Goal: Information Seeking & Learning: Find specific fact

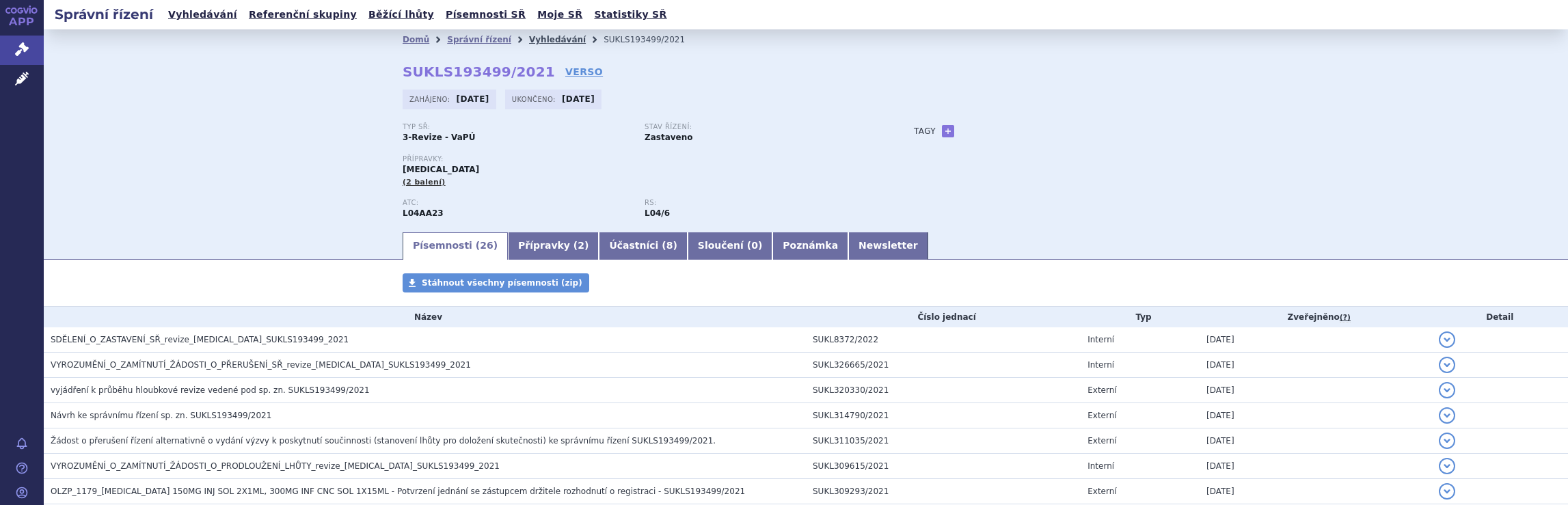
click at [529, 40] on link "Vyhledávání" at bounding box center [558, 39] width 57 height 9
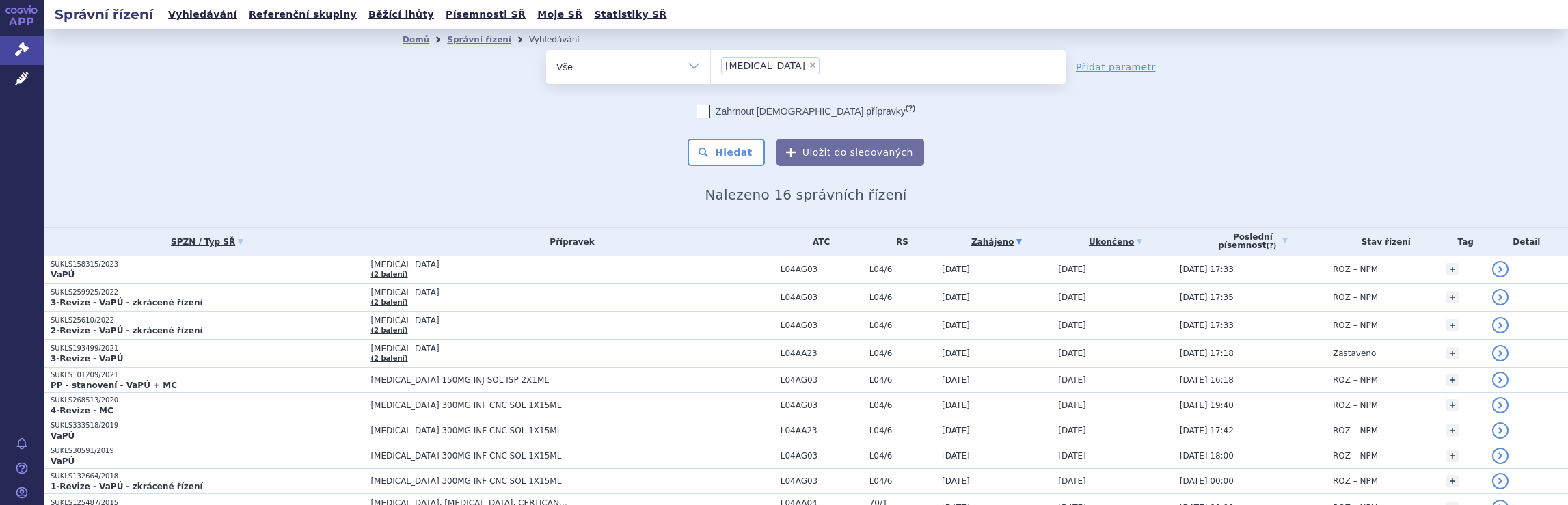
click at [814, 69] on ul "× Tysabri" at bounding box center [889, 65] width 355 height 30
click at [711, 69] on select "Tysabri" at bounding box center [711, 66] width 1 height 34
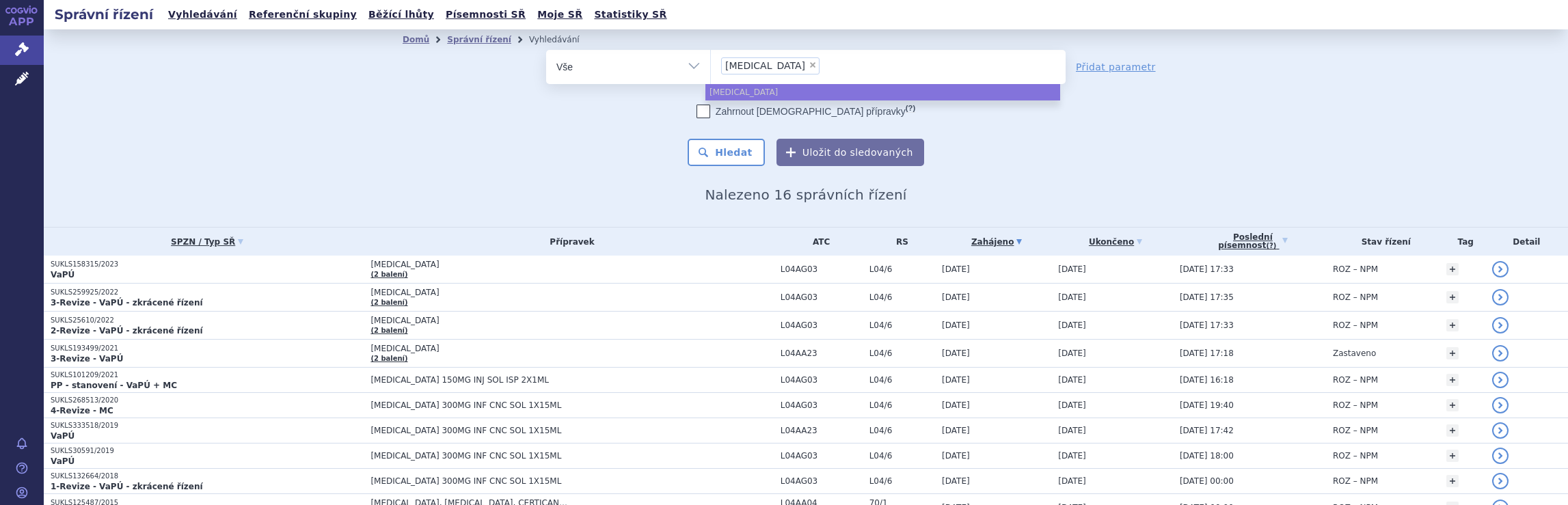
select select
type input "Tysabri"
type input "Tysab"
type input "T"
type input "na"
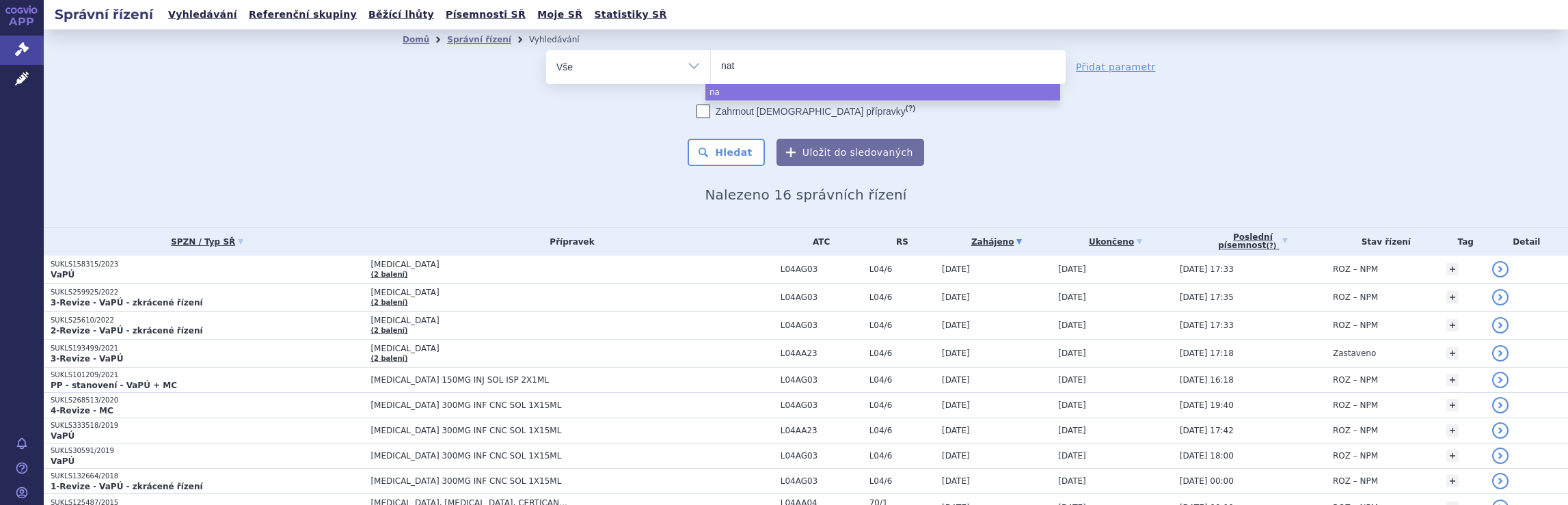
type input "nata"
type input "natal"
type input "natali"
type input "nataliz"
type input "natalizu"
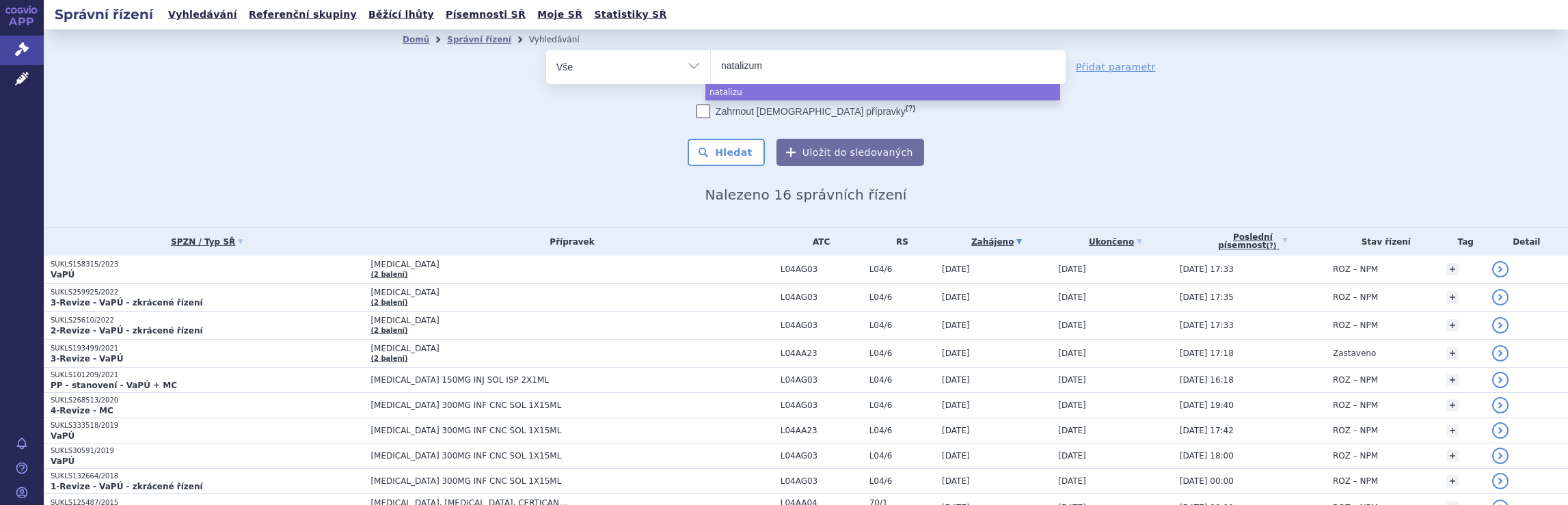
type input "natalizuma"
type input "[MEDICAL_DATA]"
select select "[MEDICAL_DATA]"
click at [737, 154] on button "Hledat" at bounding box center [727, 153] width 77 height 28
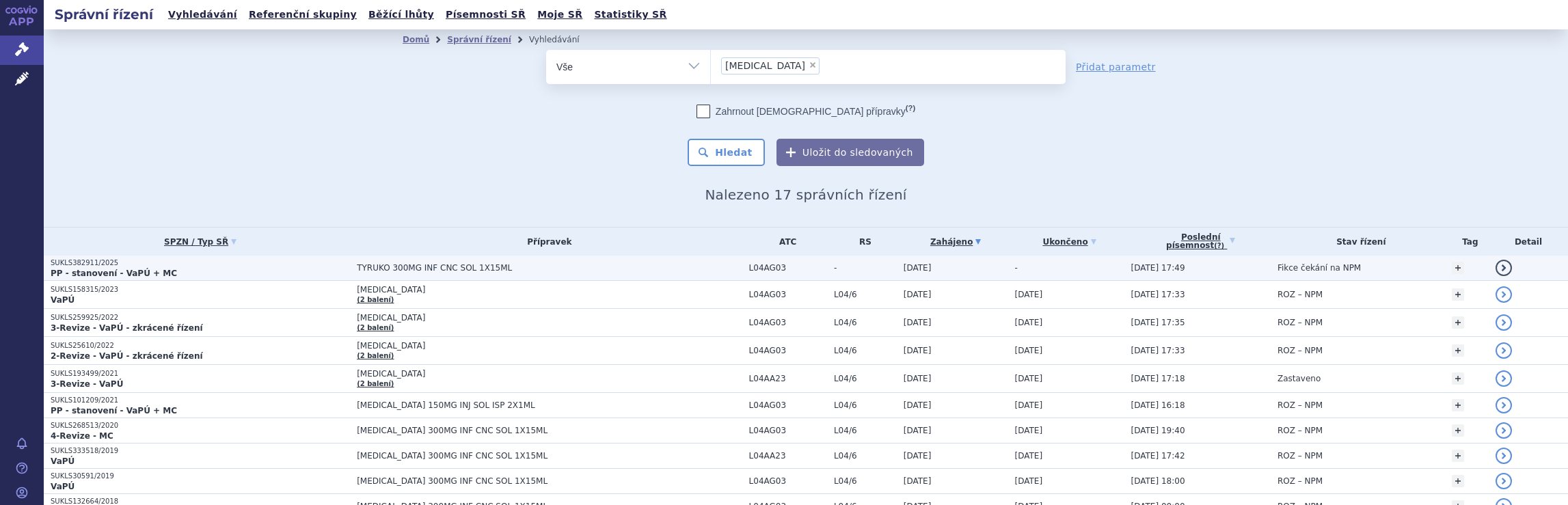
click at [556, 267] on span "TYRUKO 300MG INF CNC SOL 1X15ML" at bounding box center [528, 267] width 342 height 9
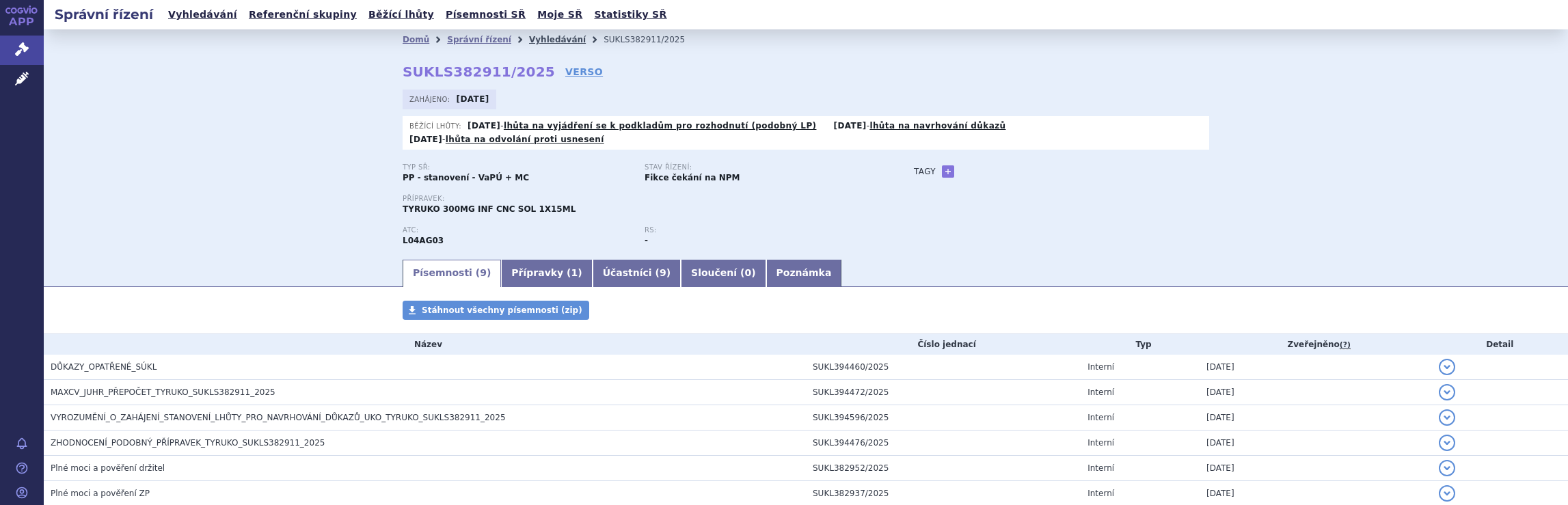
click at [532, 39] on link "Vyhledávání" at bounding box center [558, 39] width 57 height 9
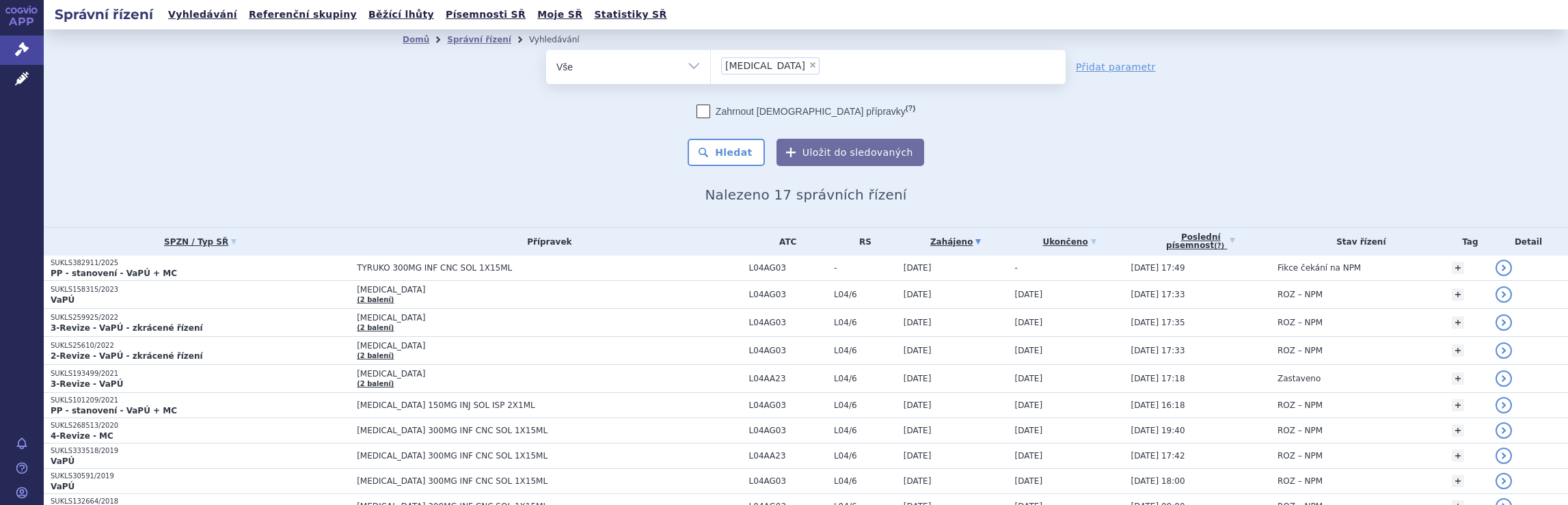
click at [829, 59] on ul "× [MEDICAL_DATA]" at bounding box center [889, 65] width 355 height 30
click at [711, 59] on select "[MEDICAL_DATA]" at bounding box center [711, 66] width 1 height 34
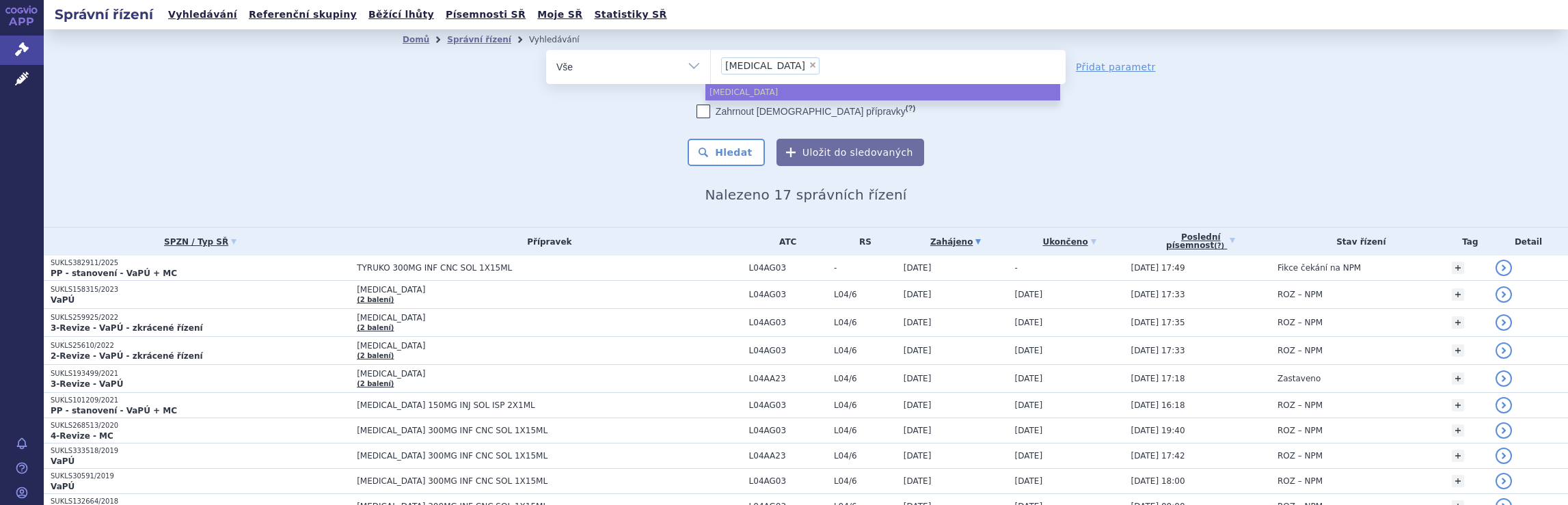
select select
type input "[MEDICAL_DATA]"
type input "natalizu"
type input "n"
type input "qa"
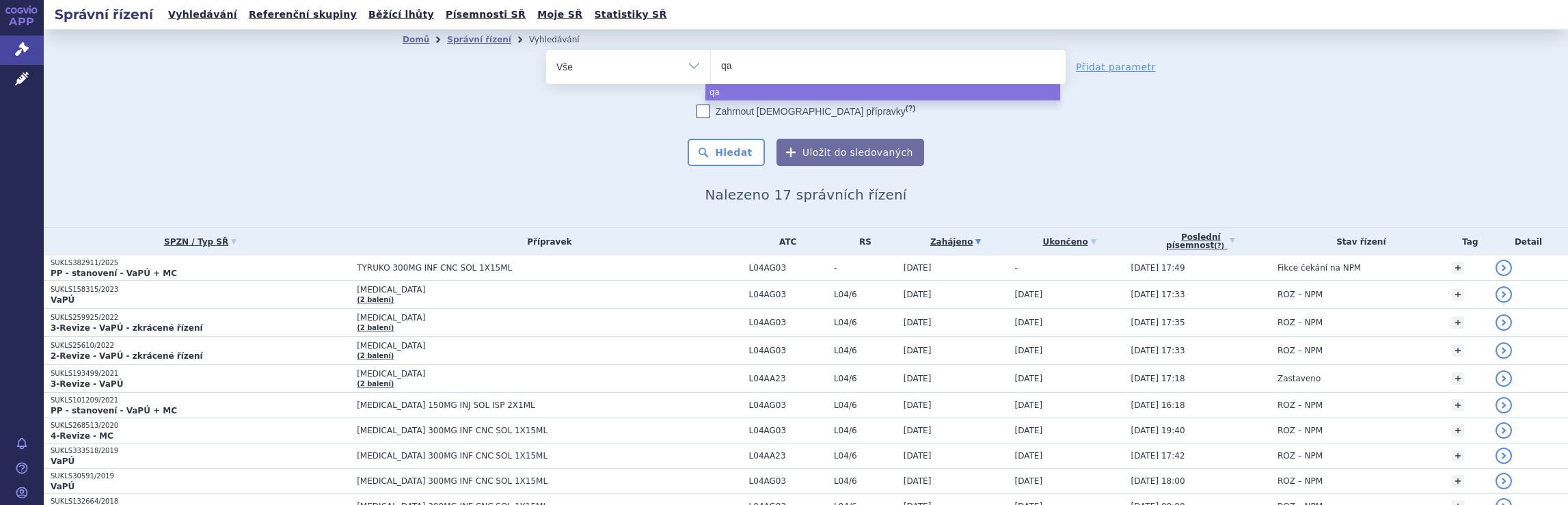
type input "qal"
type input "qals"
type input "qalso"
type input "qalsod"
type input "qalsody"
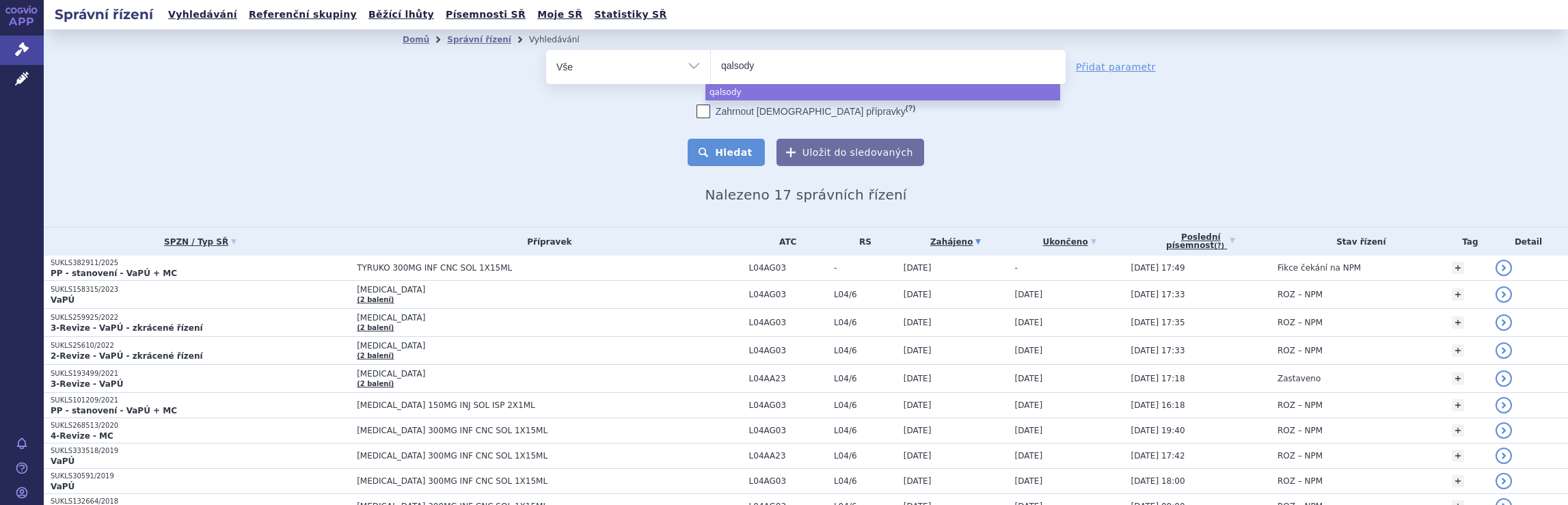
select select "qalsody"
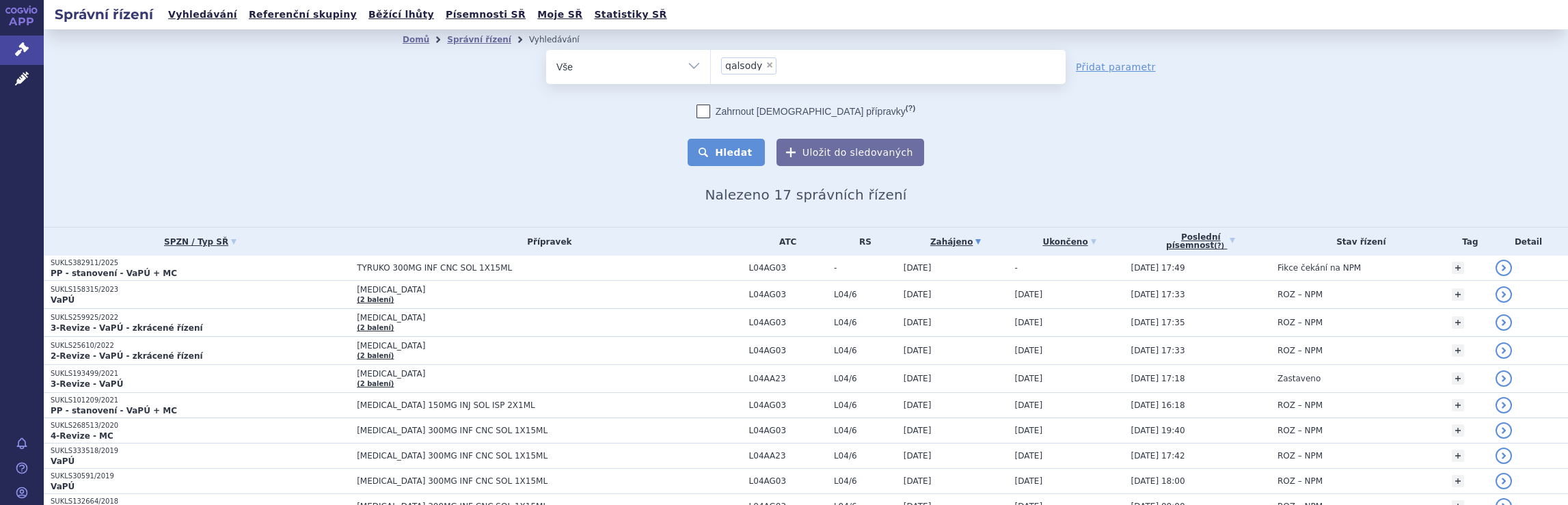
click at [735, 153] on button "Hledat" at bounding box center [727, 153] width 77 height 28
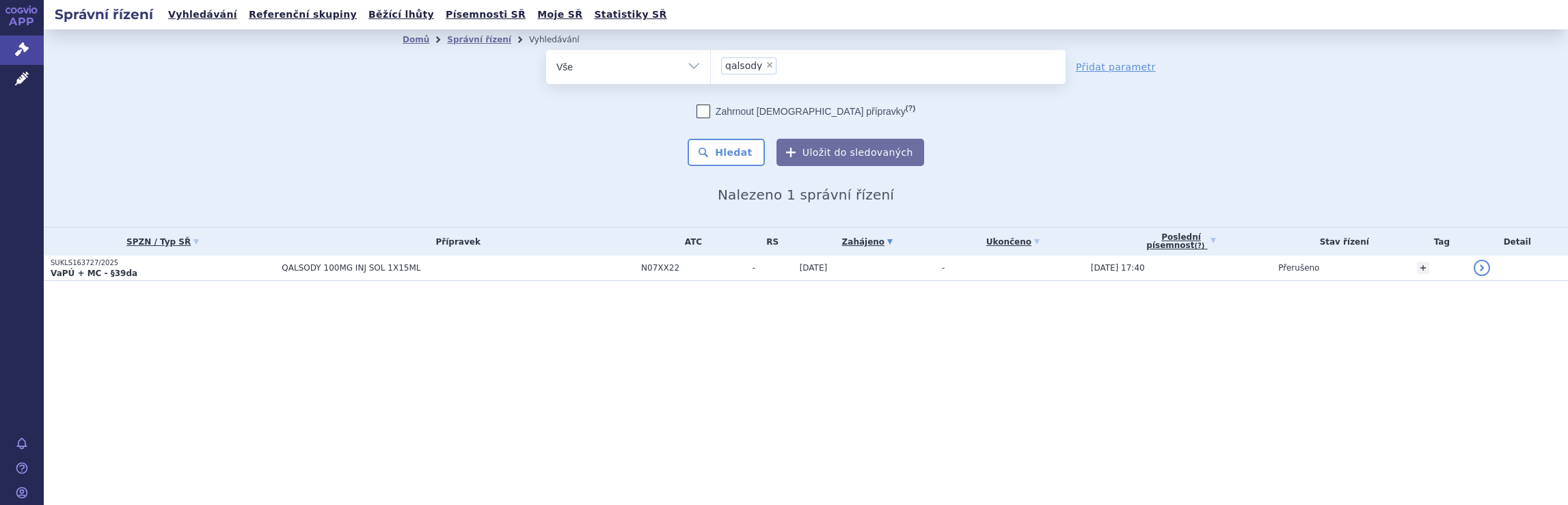
click at [496, 264] on span "QALSODY 100MG INJ SOL 1X15ML" at bounding box center [452, 267] width 342 height 9
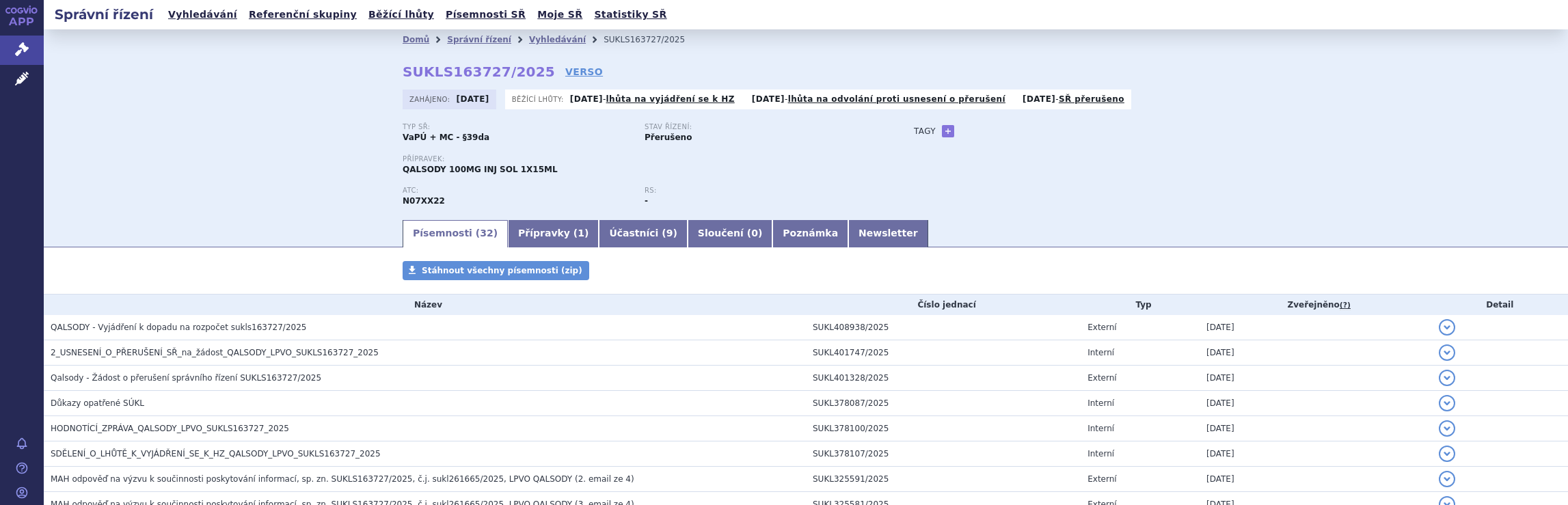
click at [1170, 184] on div "Typ SŘ: VaPÚ + MC - §39da Stav řízení: Přerušeno Přípravek: QALSODY 100MG INJ S…" at bounding box center [806, 170] width 807 height 95
